Goal: Task Accomplishment & Management: Complete application form

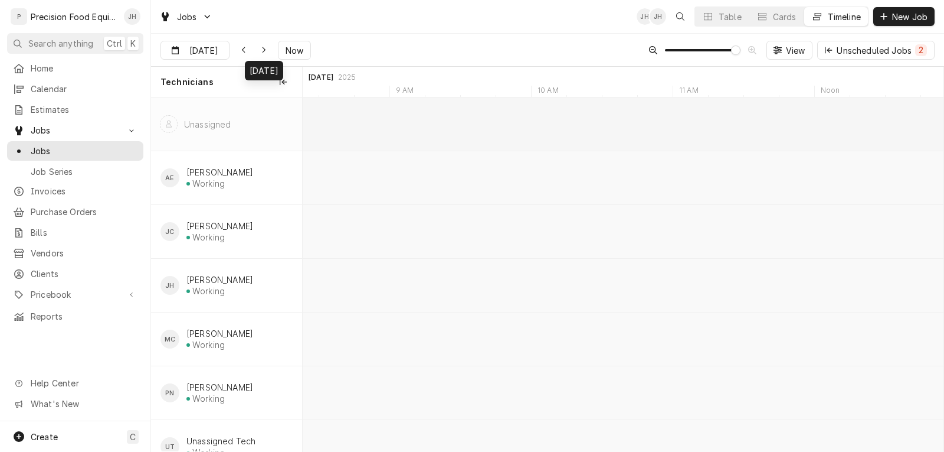
scroll to position [0, 13195]
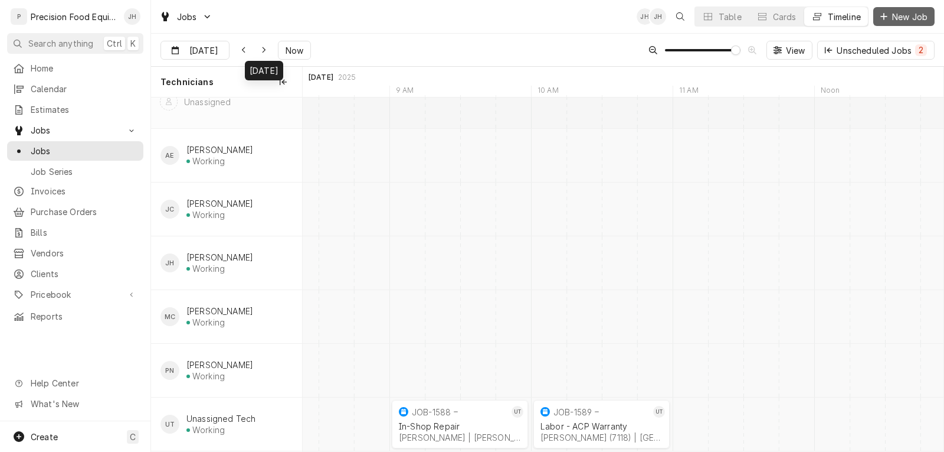
click at [911, 14] on span "New Job" at bounding box center [910, 17] width 40 height 12
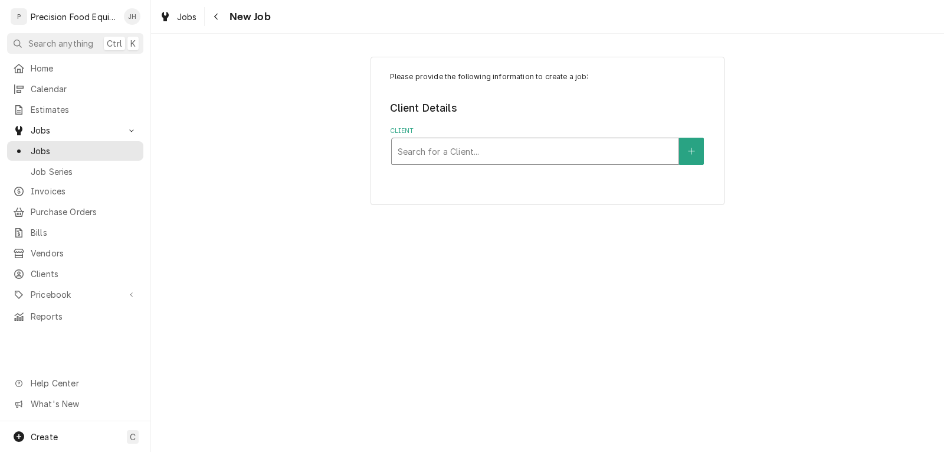
click at [435, 153] on div "Client" at bounding box center [535, 150] width 275 height 21
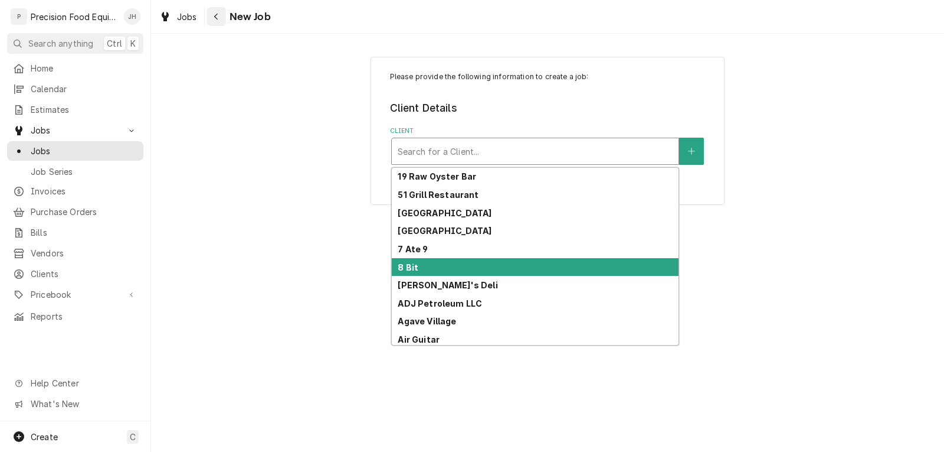
click at [212, 17] on div "Navigate back" at bounding box center [217, 17] width 12 height 12
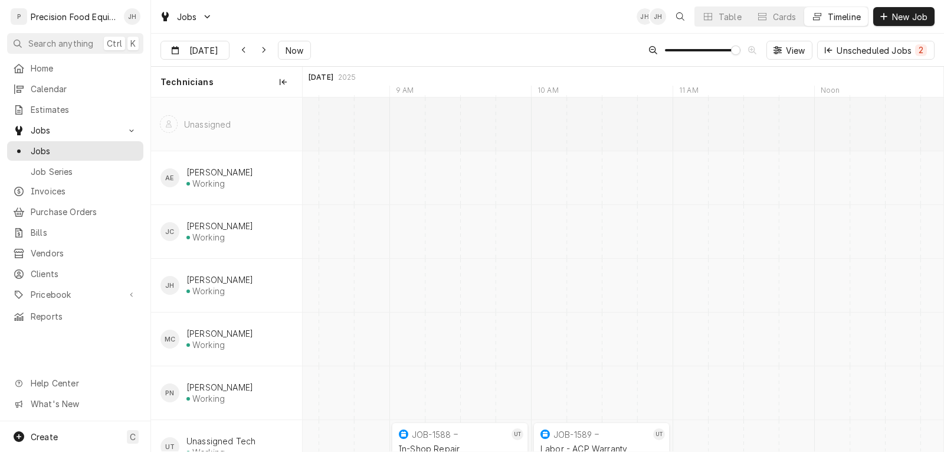
scroll to position [34, 0]
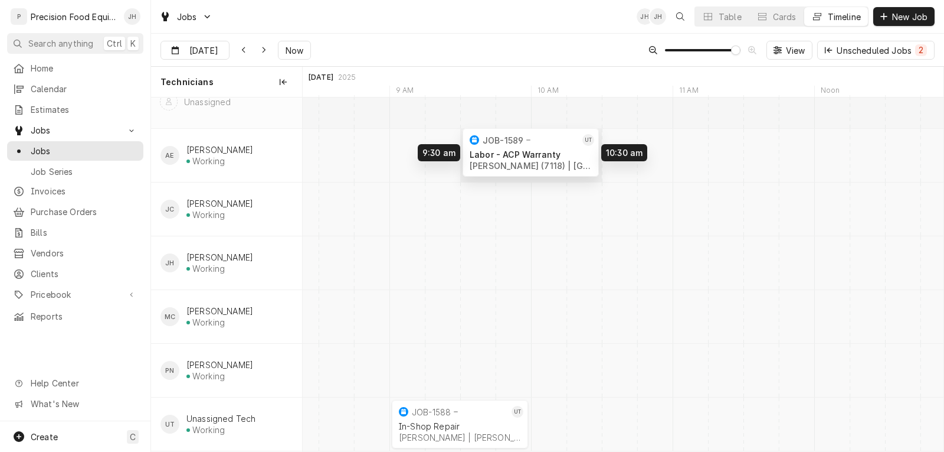
drag, startPoint x: 584, startPoint y: 423, endPoint x: 519, endPoint y: 151, distance: 279.2
click at [519, 151] on div "9:00 AM 10:00 AM JOB-1588 UT In-Shop Repair Stuart Smilgis | Gilbert, 85295 1h …" at bounding box center [623, 263] width 641 height 376
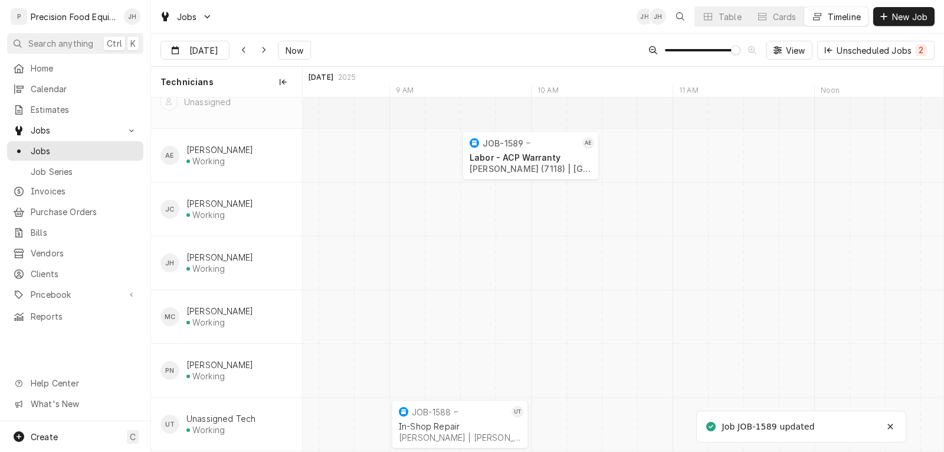
click at [519, 164] on div "[PERSON_NAME] (7118) | [GEOGRAPHIC_DATA], 85390" at bounding box center [531, 169] width 122 height 10
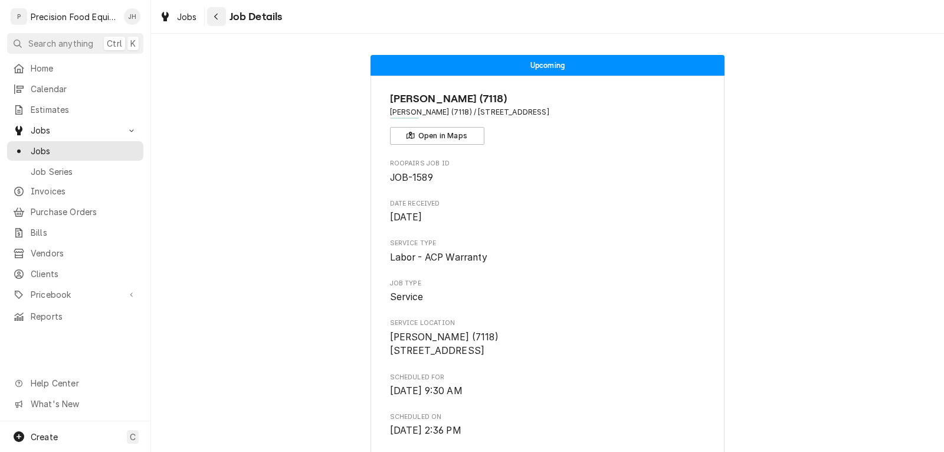
click at [216, 15] on icon "Navigate back" at bounding box center [216, 17] width 4 height 6
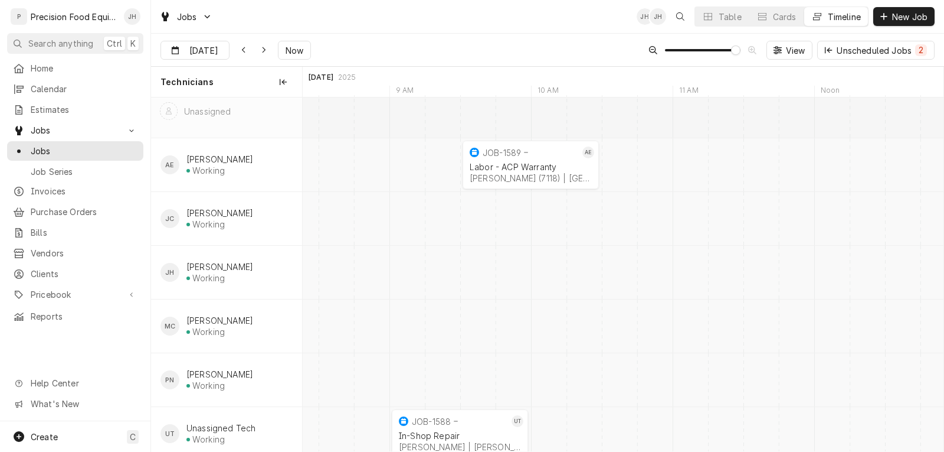
scroll to position [34, 0]
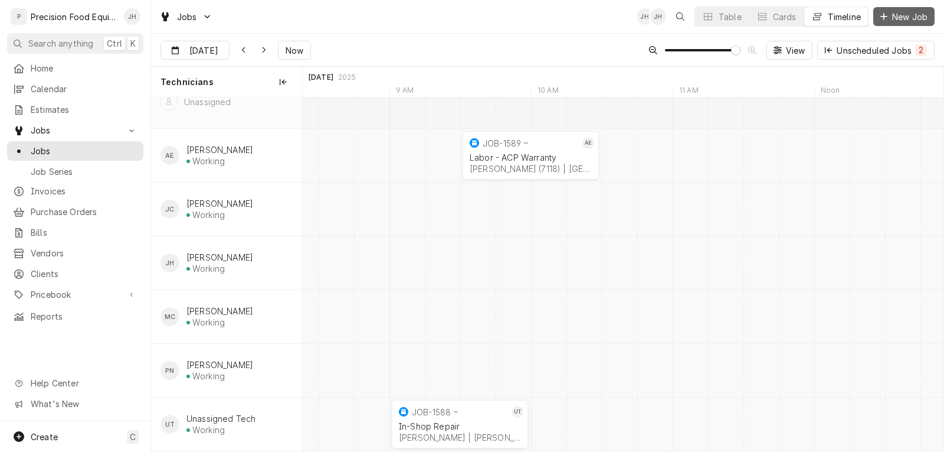
click at [907, 13] on span "New Job" at bounding box center [910, 17] width 40 height 12
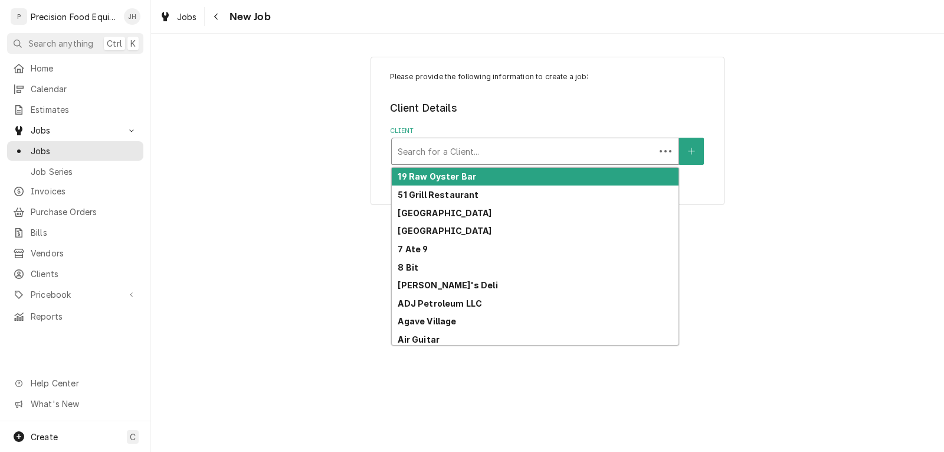
click at [459, 156] on div "Client" at bounding box center [523, 150] width 251 height 21
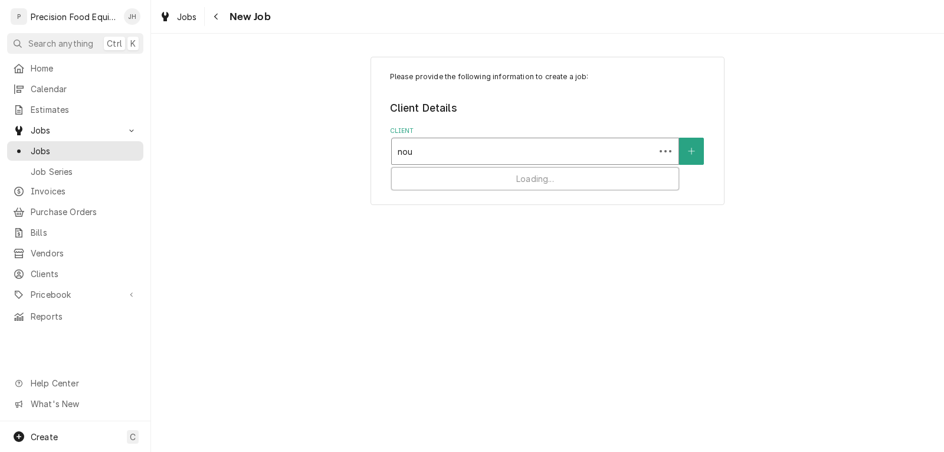
type input "nour"
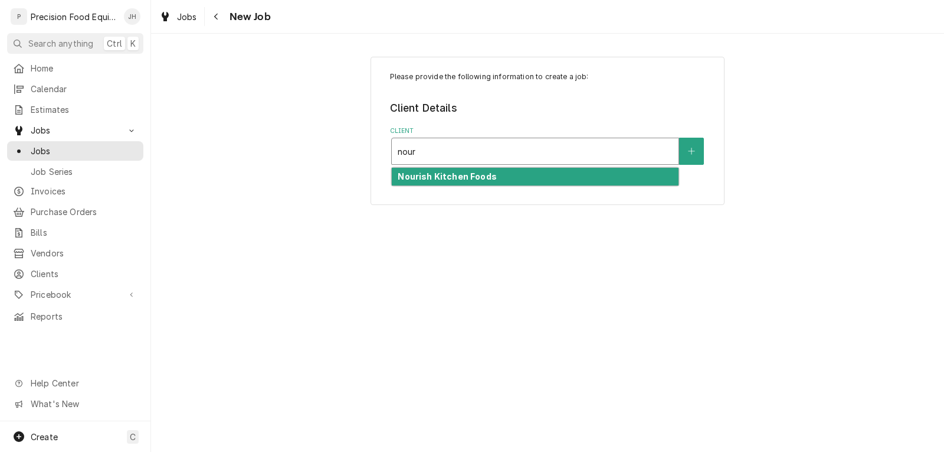
click at [480, 179] on strong "Nourish Kitchen Foods" at bounding box center [447, 176] width 99 height 10
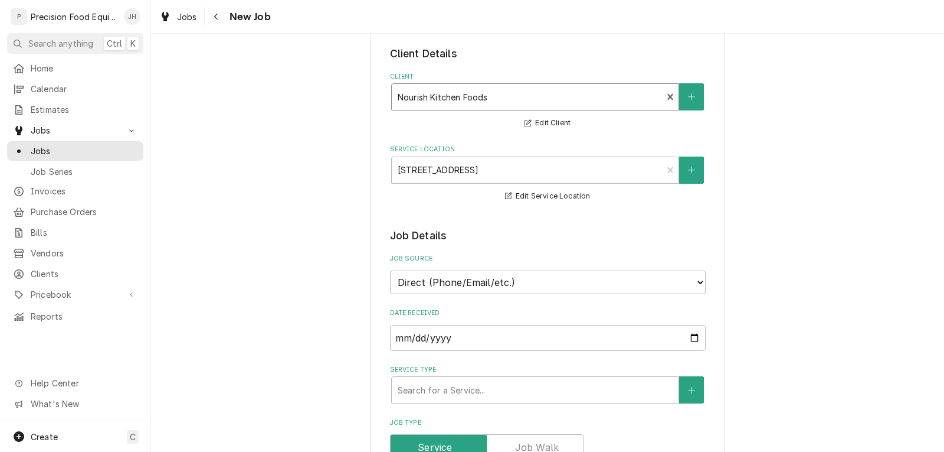
scroll to position [236, 0]
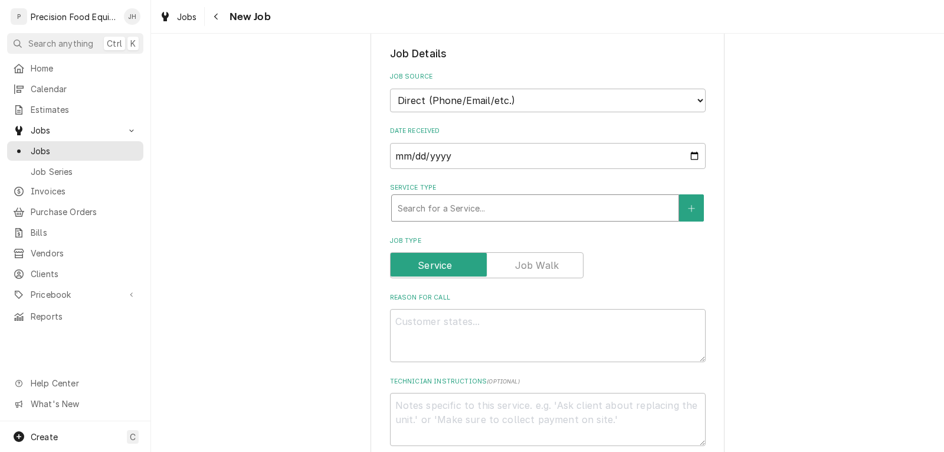
click at [448, 207] on div "Service Type" at bounding box center [535, 207] width 275 height 21
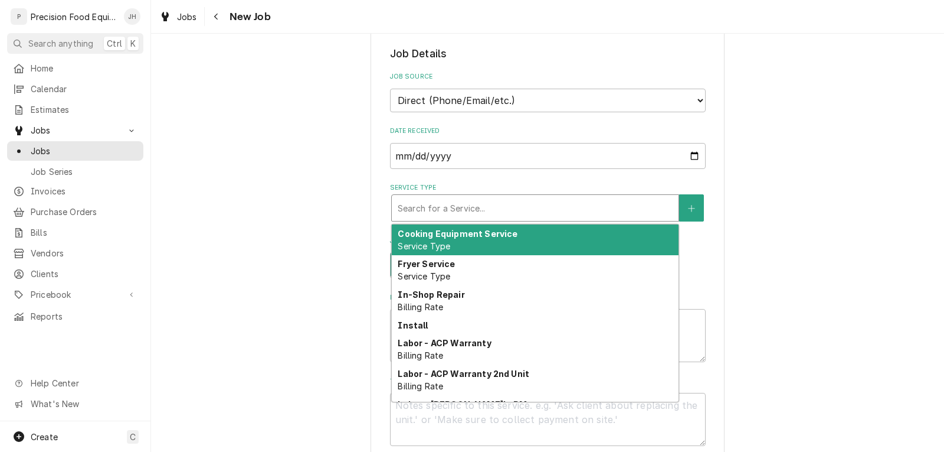
click at [428, 245] on span "Service Type" at bounding box center [424, 246] width 53 height 10
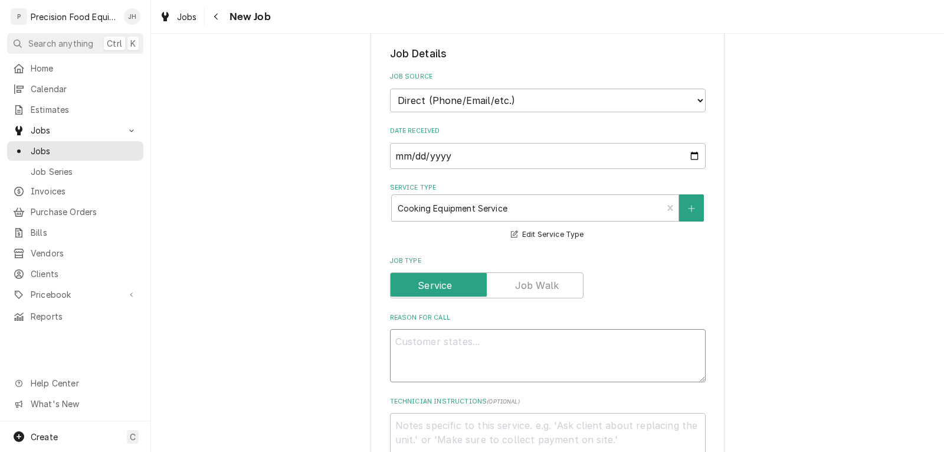
click at [430, 344] on textarea "Reason For Call" at bounding box center [548, 355] width 316 height 53
type textarea "x"
type textarea "W"
type textarea "x"
type textarea "Wa"
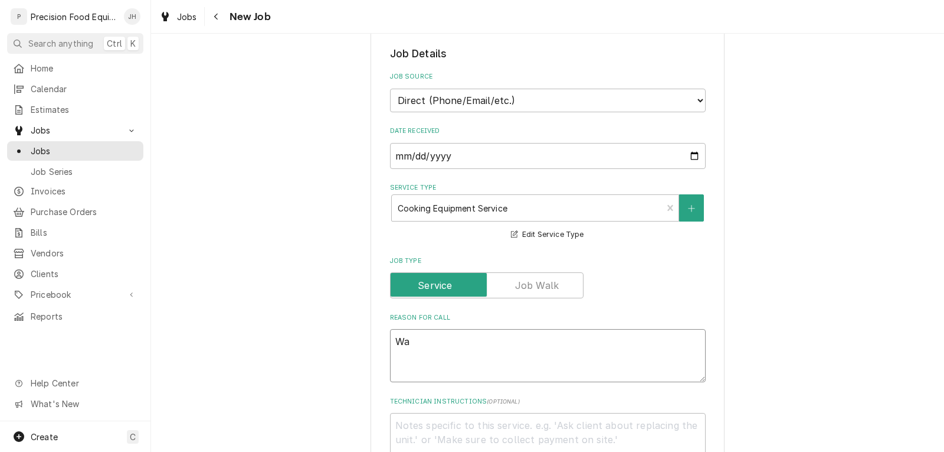
type textarea "x"
type textarea "Wat"
type textarea "x"
type textarea "Wate"
type textarea "x"
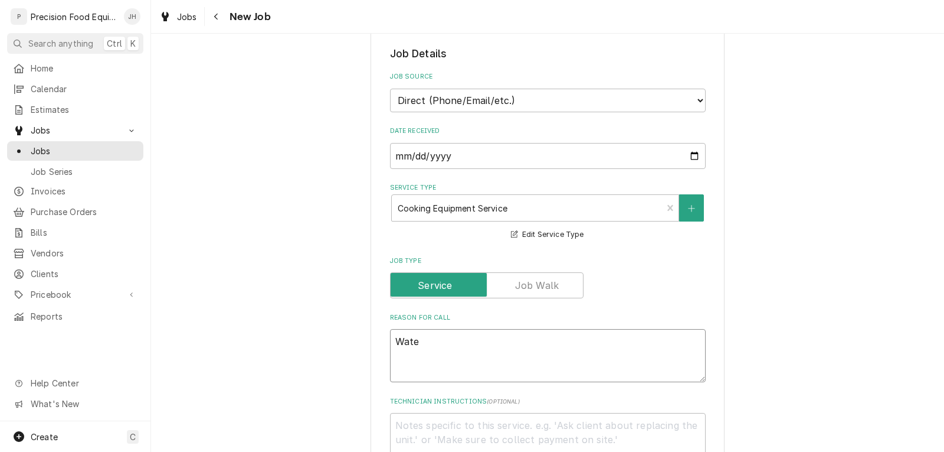
type textarea "Water"
type textarea "x"
type textarea "Water"
type textarea "x"
type textarea "Water i"
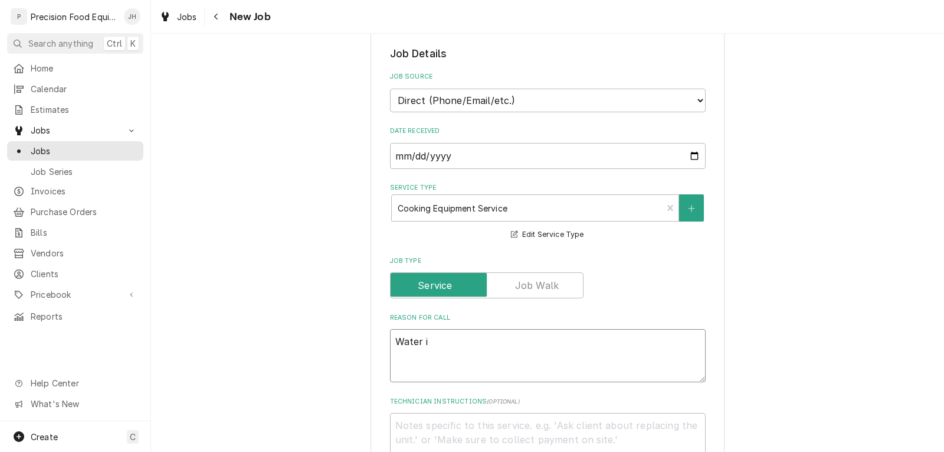
type textarea "x"
type textarea "Water in"
type textarea "x"
type textarea "Water inl"
type textarea "x"
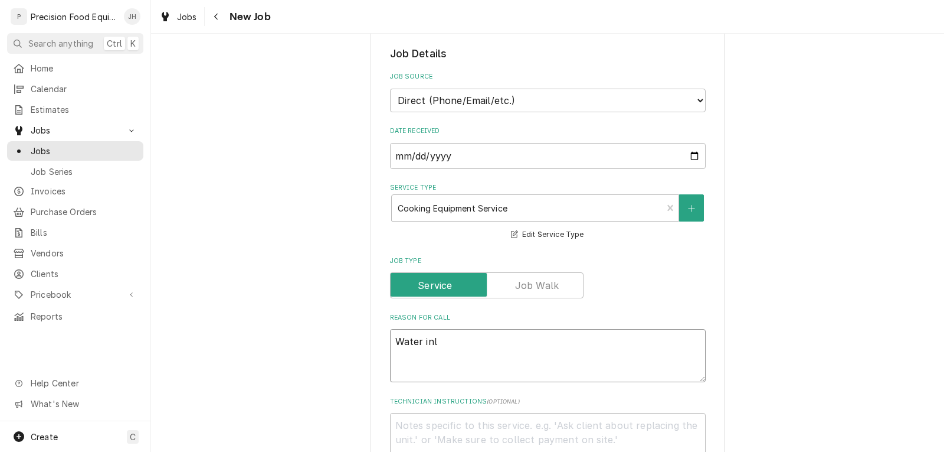
type textarea "Water inle"
type textarea "x"
type textarea "Water inlet"
type textarea "x"
type textarea "Water inlet"
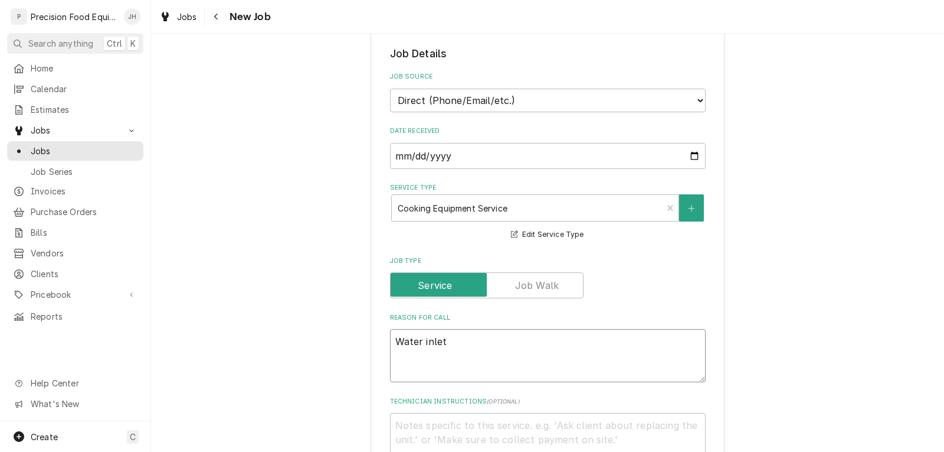
type textarea "x"
type textarea "Water inlet b"
type textarea "x"
type textarea "Water inlet br"
type textarea "x"
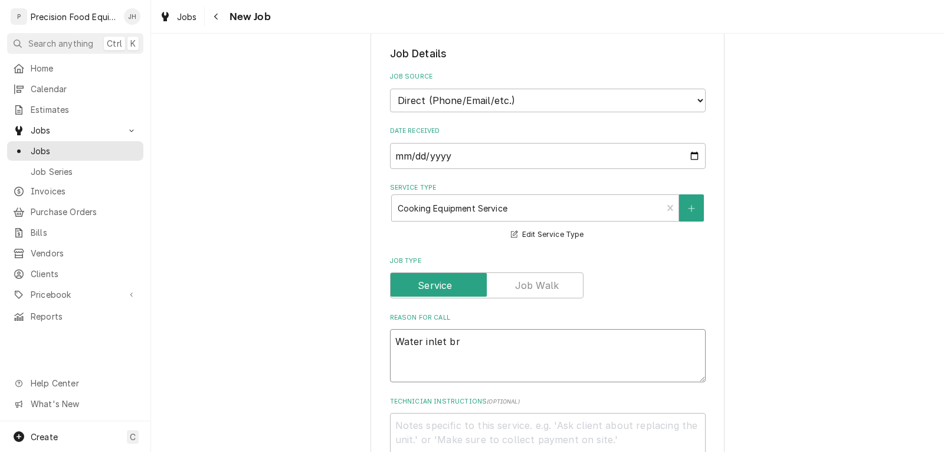
type textarea "Water inlet bro"
type textarea "x"
type textarea "Water inlet brok"
type textarea "x"
type textarea "Water inlet broke"
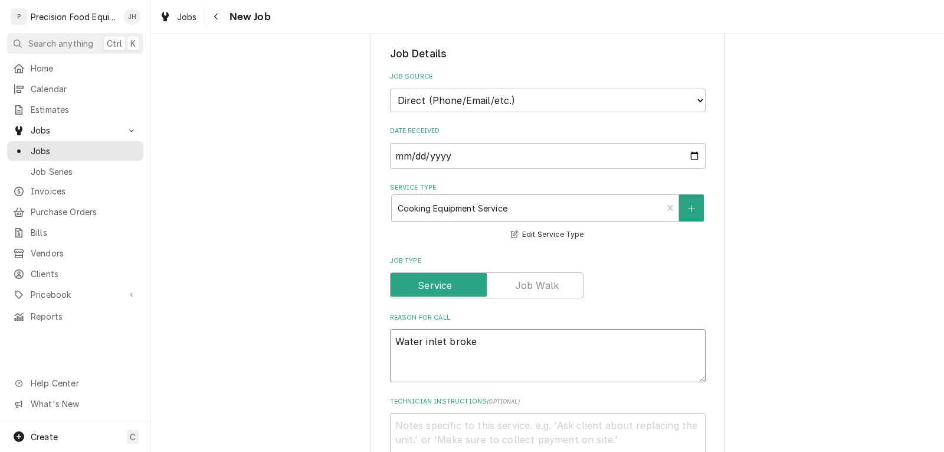
type textarea "x"
type textarea "Water inlet broke"
type textarea "x"
type textarea "Water inlet broke o"
type textarea "x"
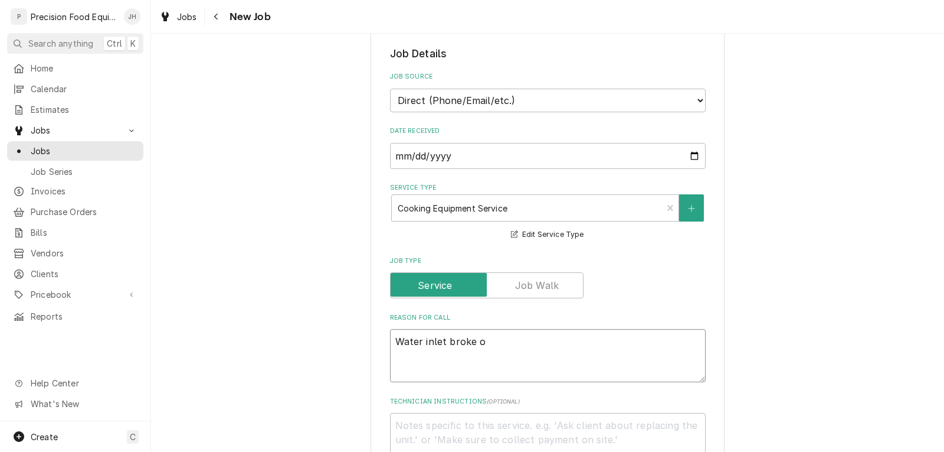
type textarea "Water inlet broke on"
type textarea "x"
type textarea "Water inlet broke on"
type textarea "x"
type textarea "Water inlet broke on s"
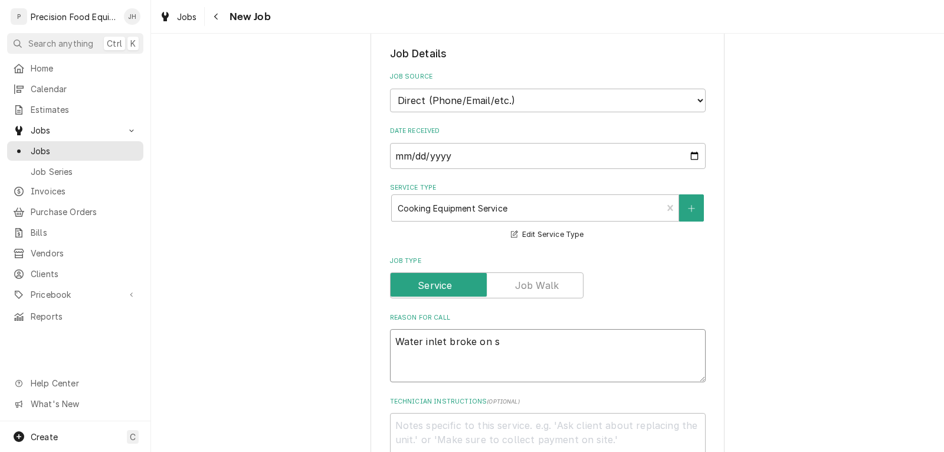
type textarea "x"
type textarea "Water inlet broke on st"
type textarea "x"
type textarea "Water inlet broke on ste"
type textarea "x"
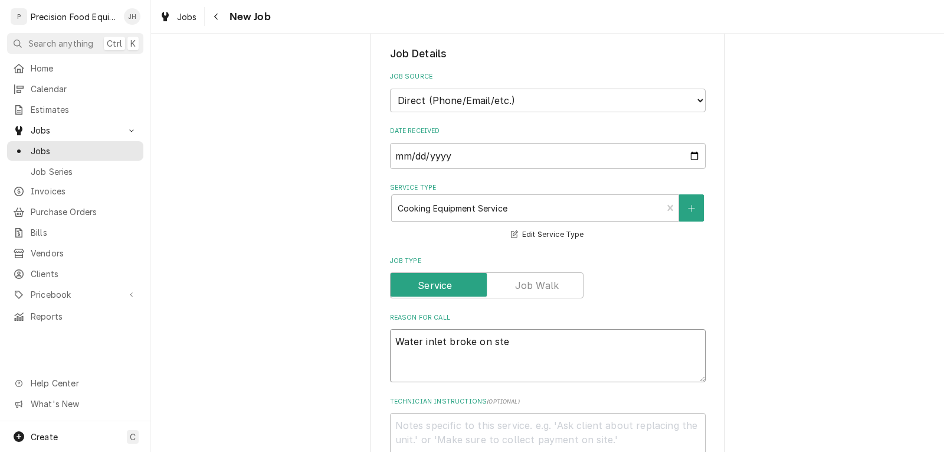
type textarea "Water inlet broke on stea"
type textarea "x"
type textarea "Water inlet broke on steam"
type textarea "x"
type textarea "Water inlet broke on steam"
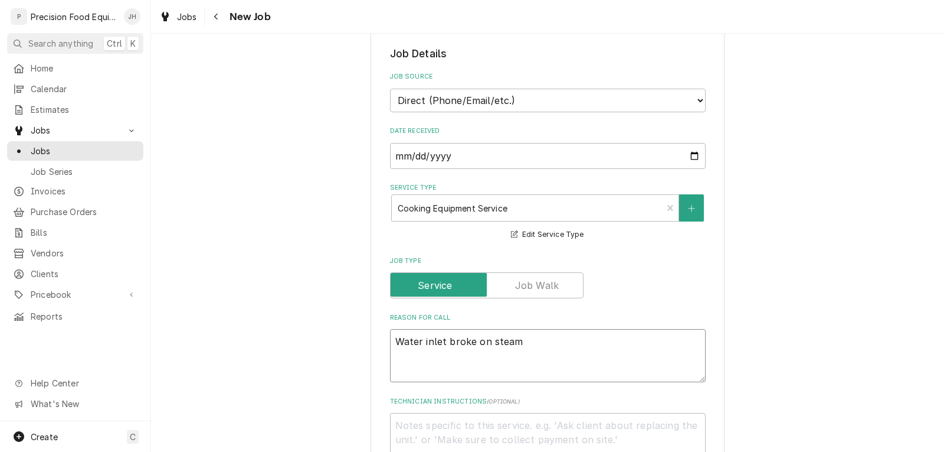
type textarea "x"
type textarea "Water inlet broke on steam k"
type textarea "x"
type textarea "Water inlet broke on steam ke"
type textarea "x"
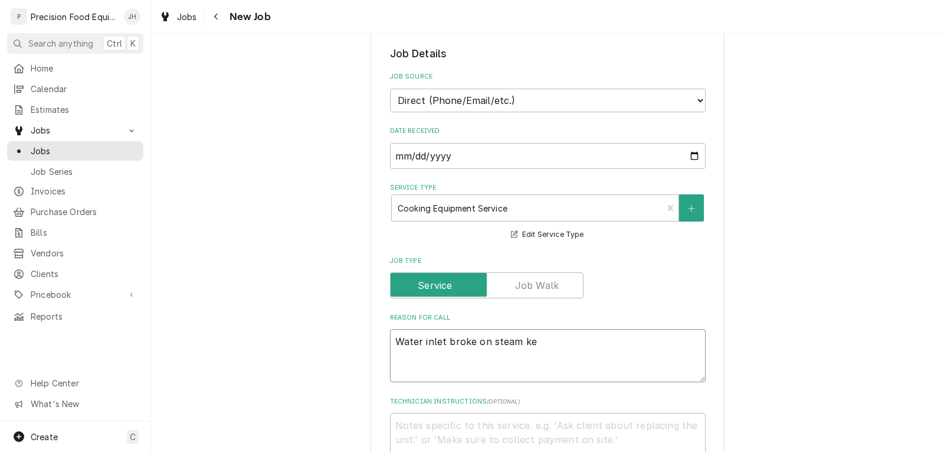
type textarea "Water inlet broke on steam ket"
type textarea "x"
type textarea "Water inlet broke on steam kett"
type textarea "x"
type textarea "Water inlet broke on steam kettl"
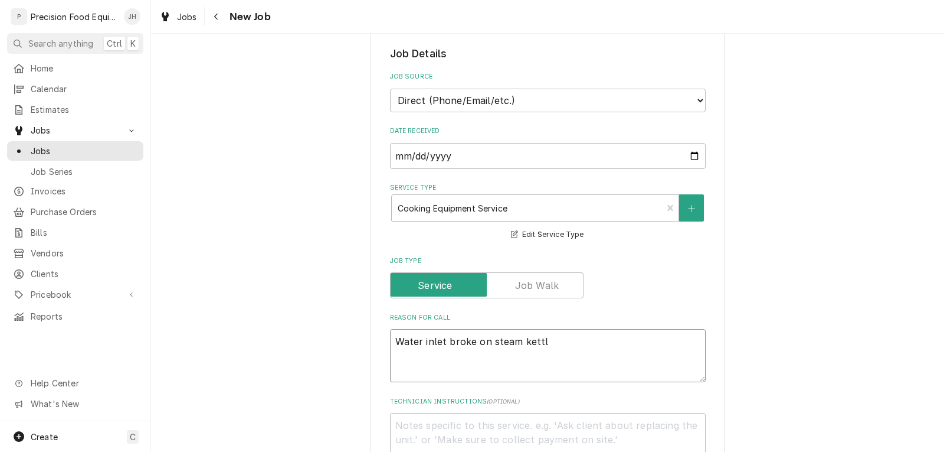
type textarea "x"
type textarea "Water inlet broke on steam kettle"
type textarea "x"
type textarea "Water inlet broke on steam kettle."
type textarea "x"
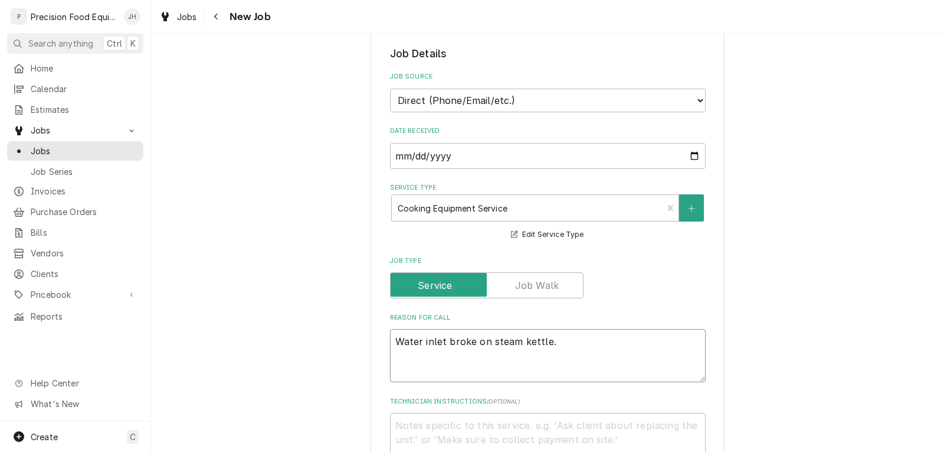
type textarea "Water inlet broke on steam kettle."
type textarea "x"
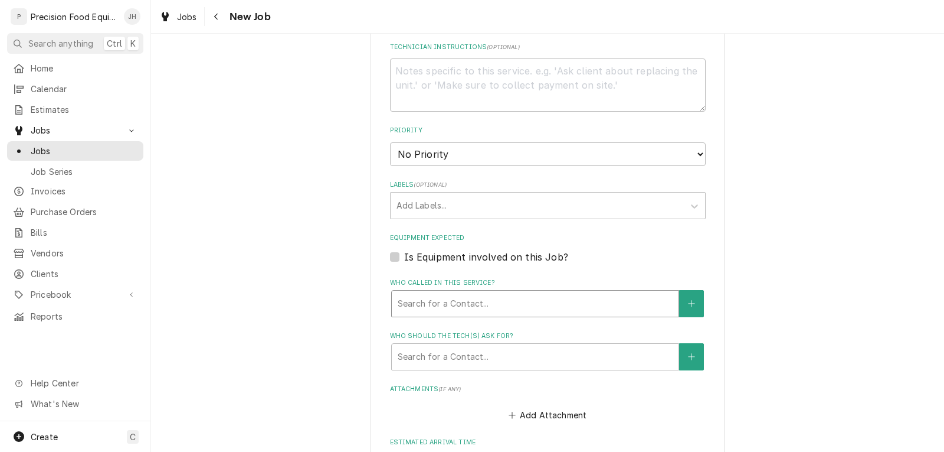
scroll to position [708, 0]
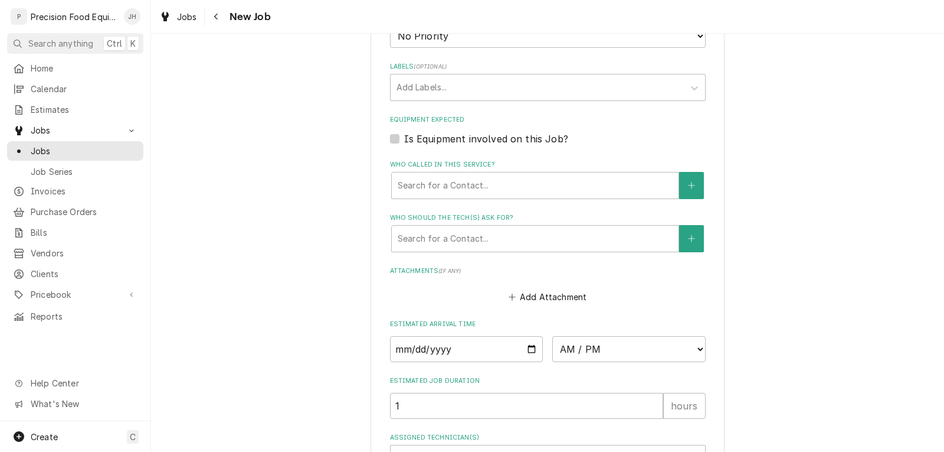
type textarea "Water inlet broke on steam kettle."
click at [420, 138] on label "Is Equipment involved on this Job?" at bounding box center [486, 139] width 164 height 14
click at [420, 138] on input "Equipment Expected" at bounding box center [562, 145] width 316 height 26
checkbox input "true"
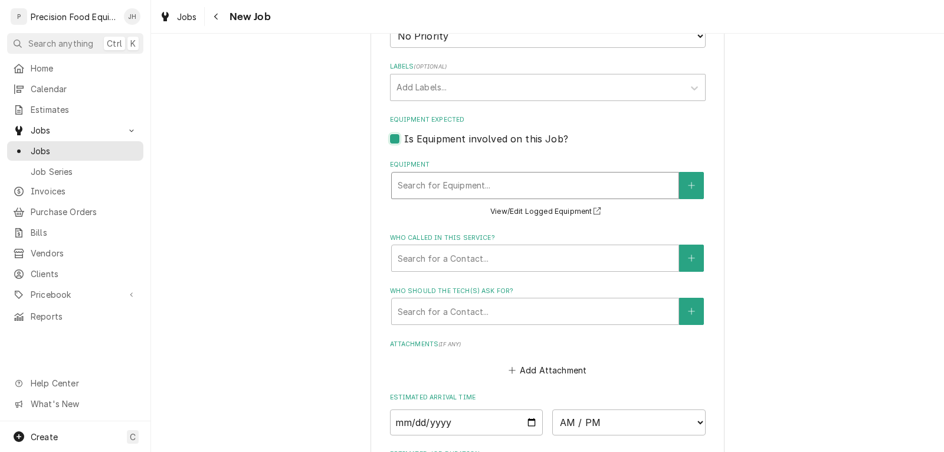
type textarea "x"
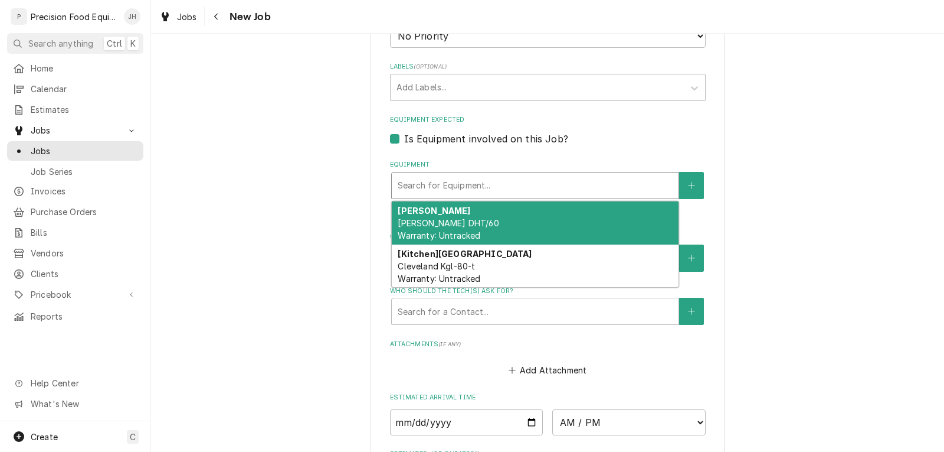
click at [421, 178] on div "Equipment" at bounding box center [535, 185] width 275 height 21
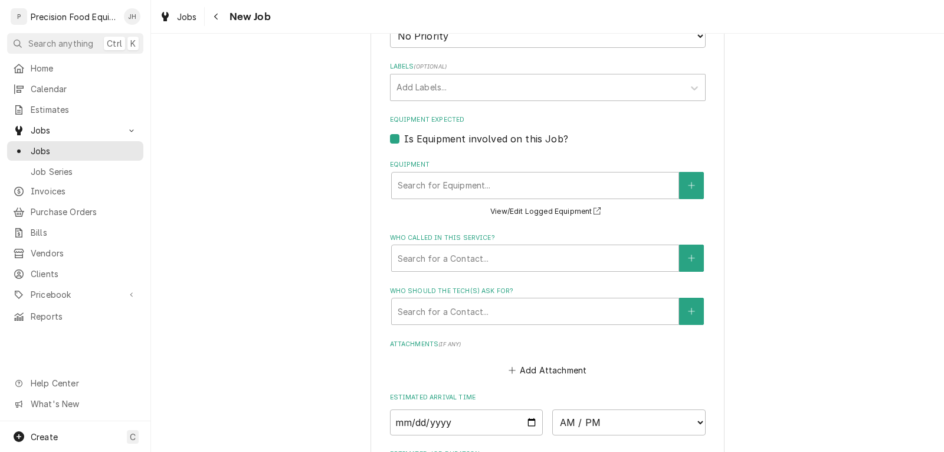
click at [404, 141] on label "Is Equipment involved on this Job?" at bounding box center [486, 139] width 164 height 14
click at [404, 141] on input "Equipment Expected" at bounding box center [562, 145] width 316 height 26
checkbox input "false"
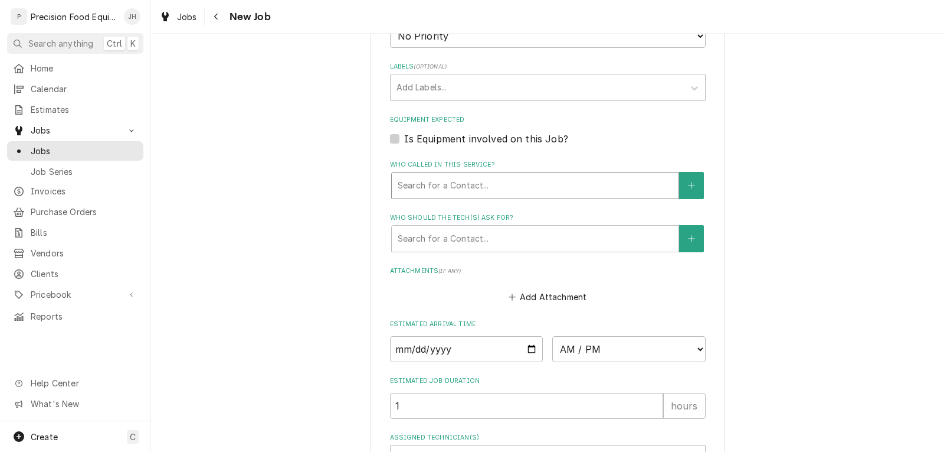
click at [502, 185] on div "Who called in this service?" at bounding box center [535, 185] width 275 height 21
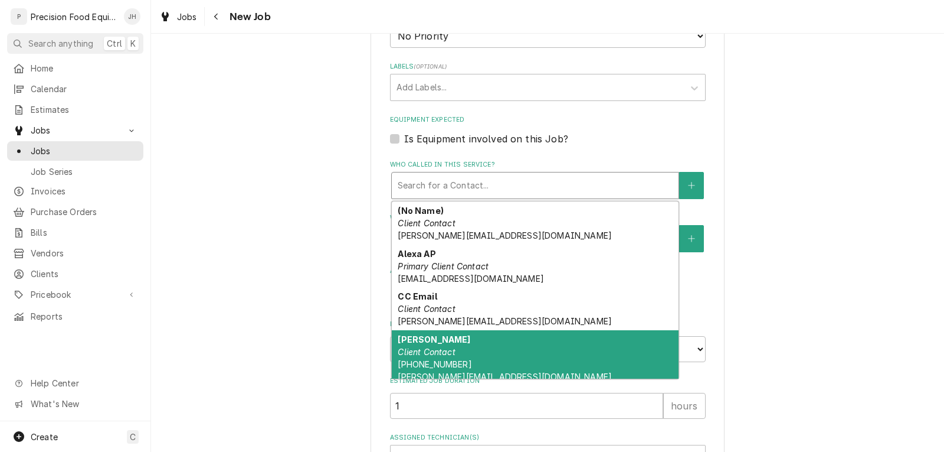
click at [437, 356] on em "Client Contact" at bounding box center [426, 352] width 57 height 10
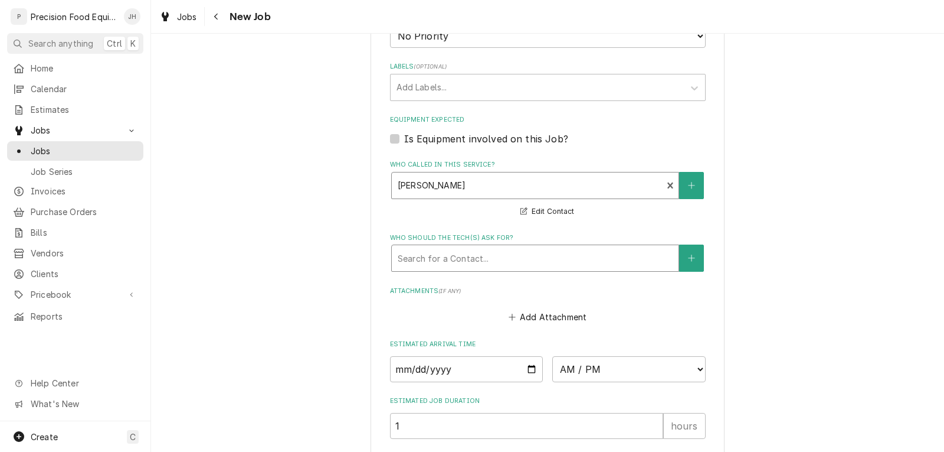
click at [463, 267] on div "Who should the tech(s) ask for?" at bounding box center [535, 257] width 275 height 21
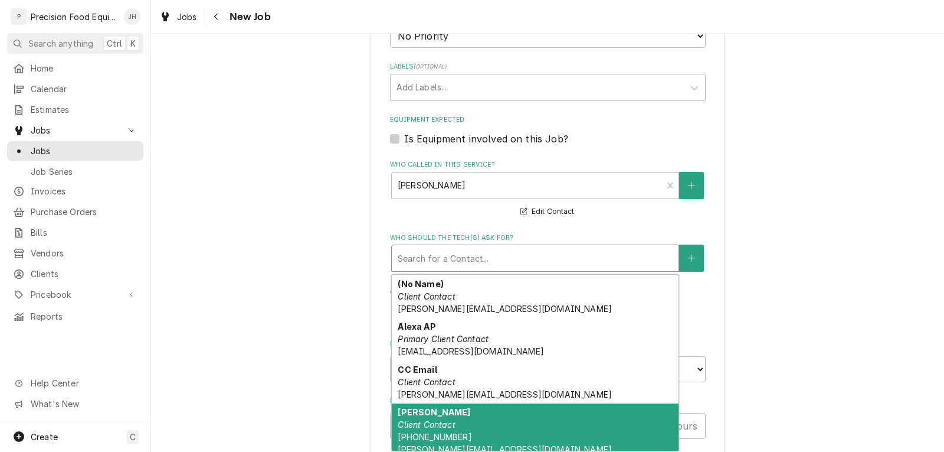
click at [426, 423] on em "Client Contact" at bounding box center [426, 424] width 57 height 10
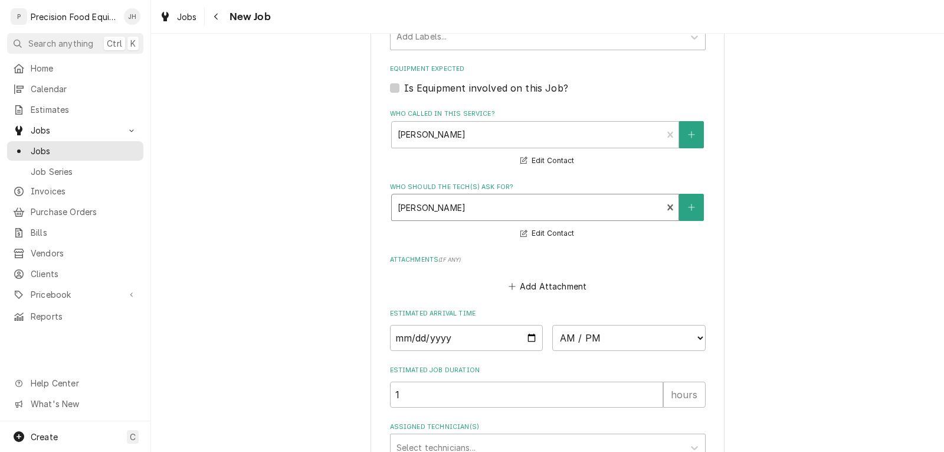
scroll to position [870, 0]
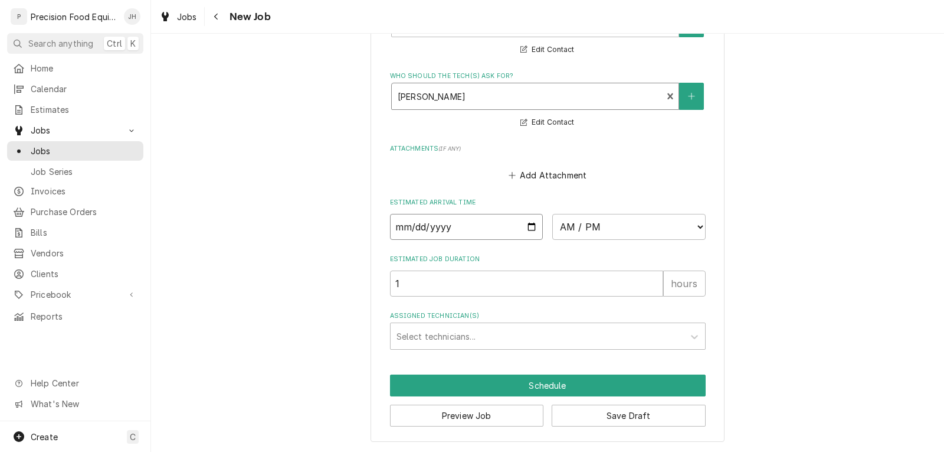
click at [524, 228] on input "Date" at bounding box center [466, 227] width 153 height 26
type textarea "x"
type input "2025-10-14"
type textarea "x"
click at [599, 223] on select "AM / PM 6:00 AM 6:15 AM 6:30 AM 6:45 AM 7:00 AM 7:15 AM 7:30 AM 7:45 AM 8:00 AM…" at bounding box center [629, 227] width 153 height 26
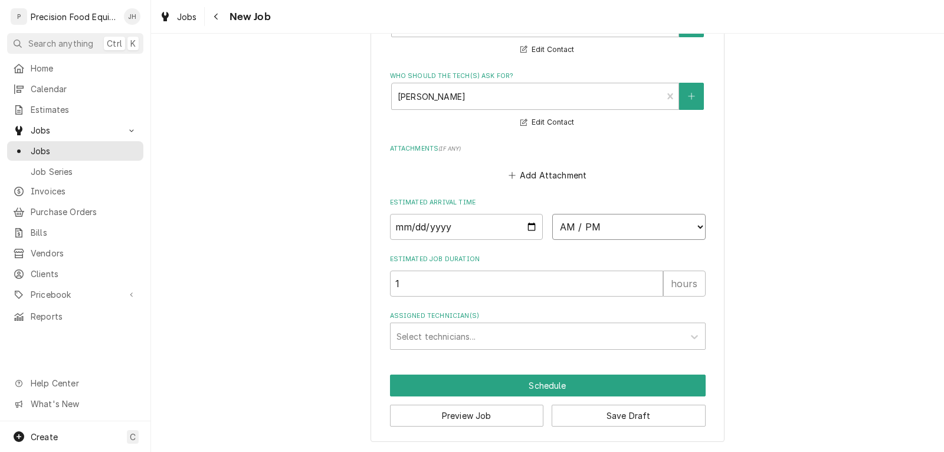
select select "08:00:00"
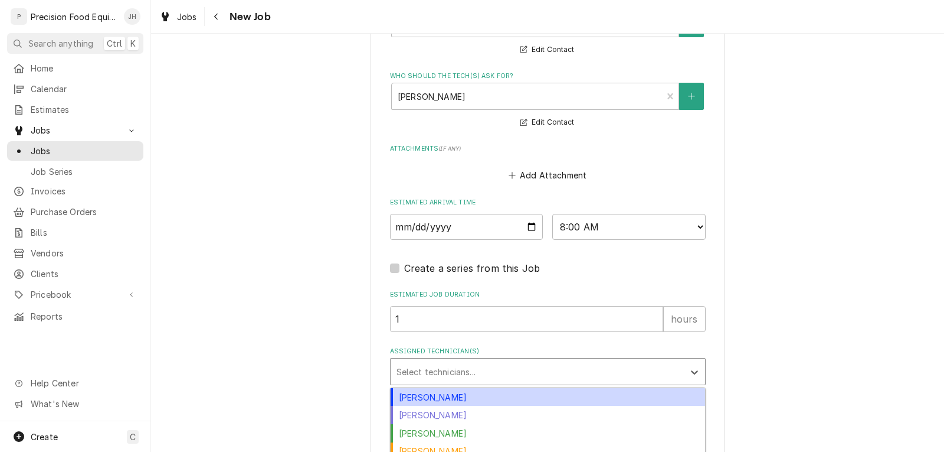
click at [447, 366] on div "Assigned Technician(s)" at bounding box center [538, 371] width 282 height 21
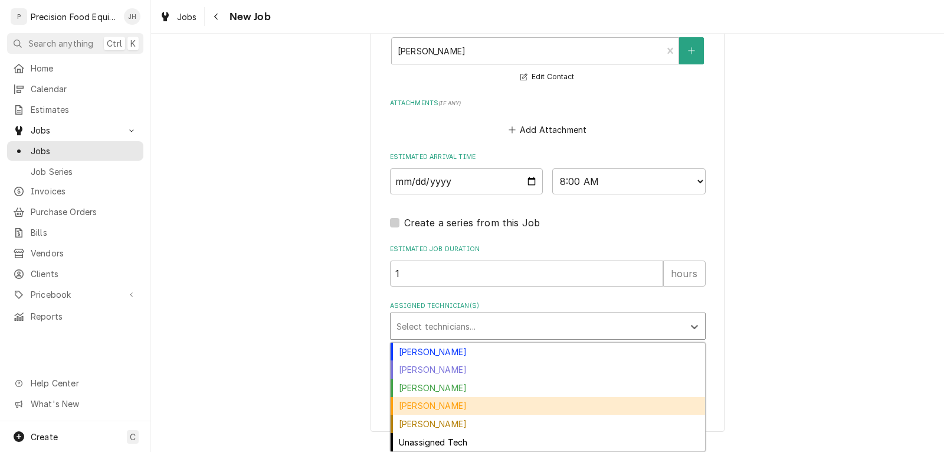
click at [427, 406] on div "[PERSON_NAME]" at bounding box center [548, 406] width 315 height 18
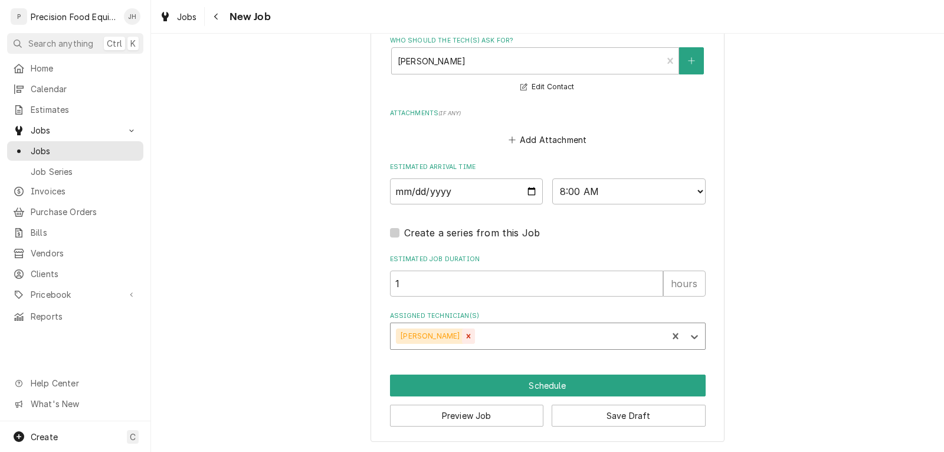
click at [467, 334] on icon "Remove Mike Caster" at bounding box center [469, 336] width 4 height 4
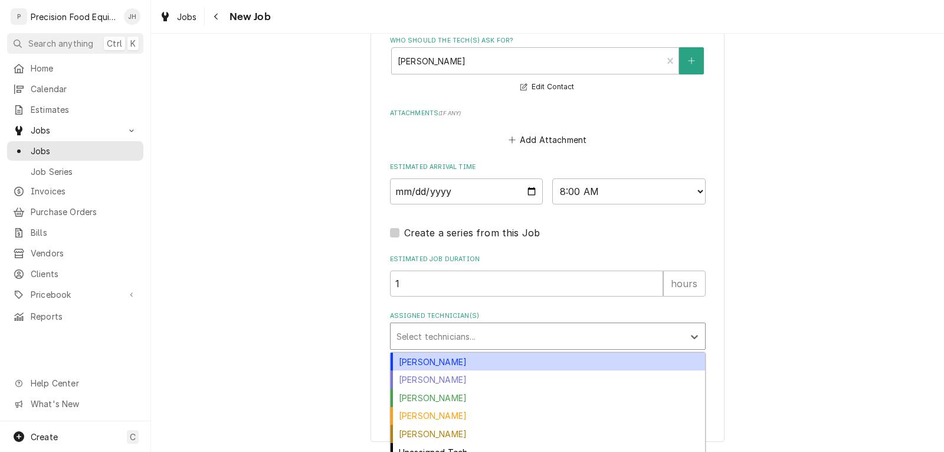
scroll to position [916, 0]
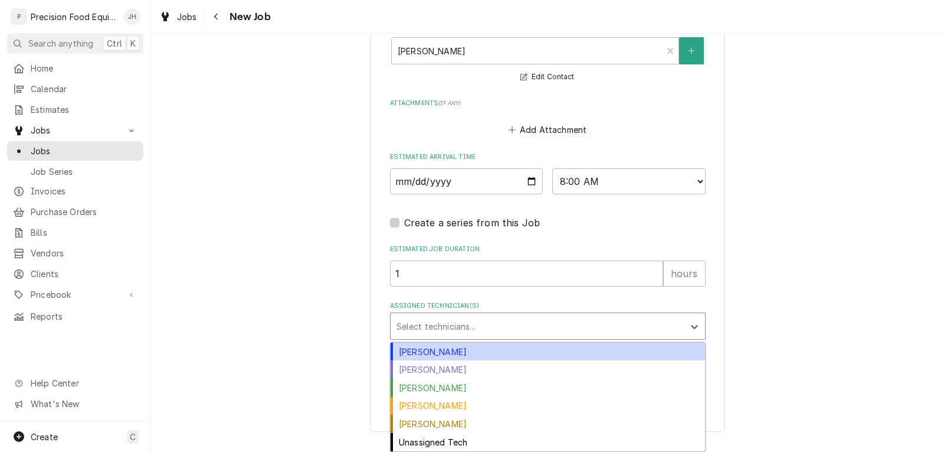
click at [447, 334] on div "Assigned Technician(s)" at bounding box center [538, 325] width 282 height 21
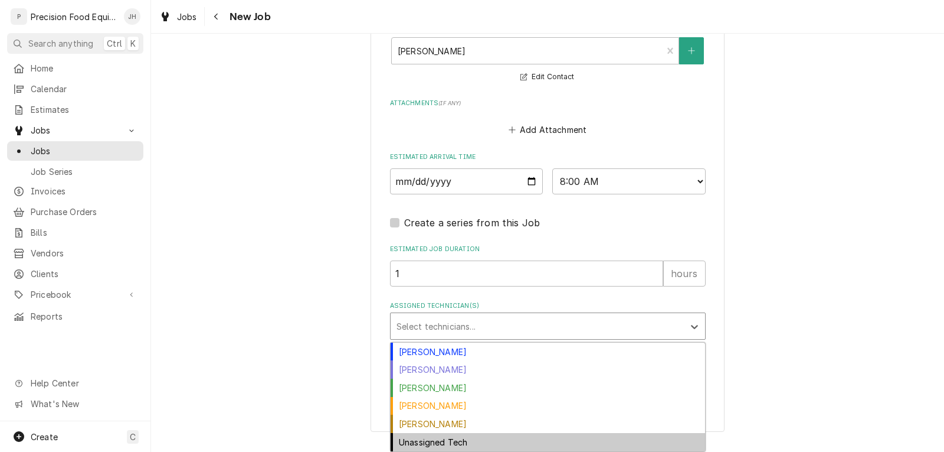
click at [436, 440] on div "Unassigned Tech" at bounding box center [548, 442] width 315 height 18
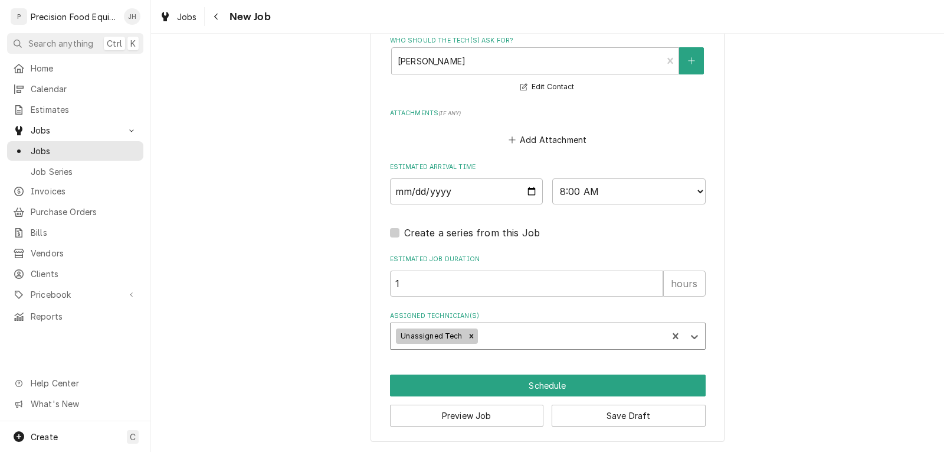
scroll to position [906, 0]
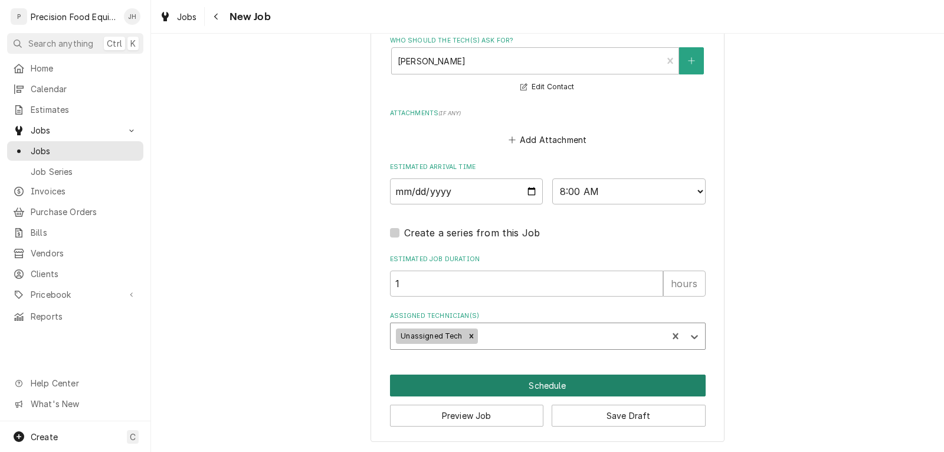
click at [539, 383] on button "Schedule" at bounding box center [548, 385] width 316 height 22
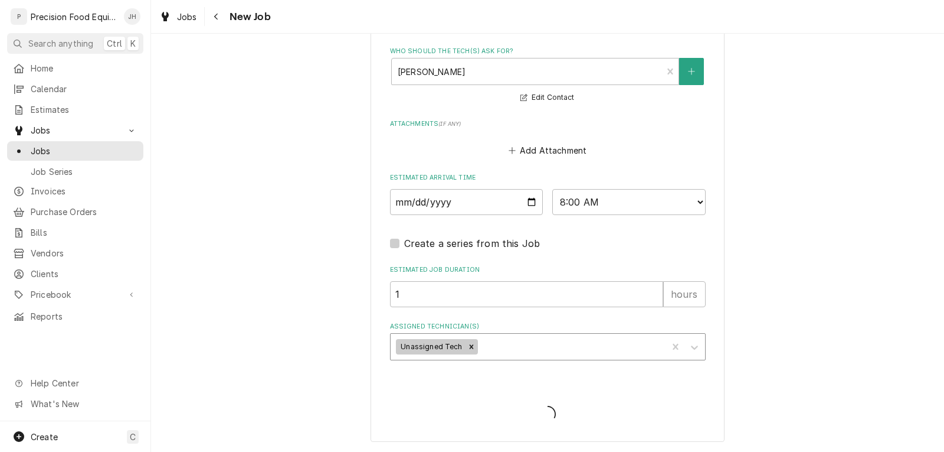
scroll to position [895, 0]
type textarea "x"
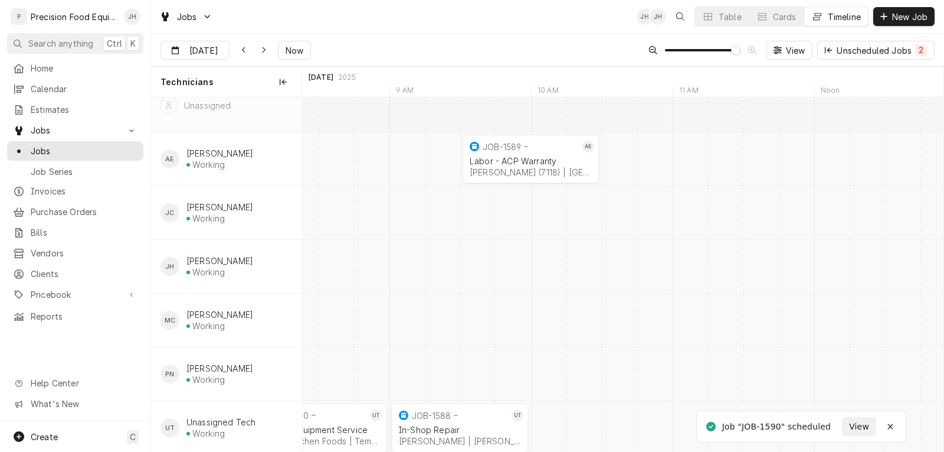
scroll to position [34, 0]
